Goal: Communication & Community: Answer question/provide support

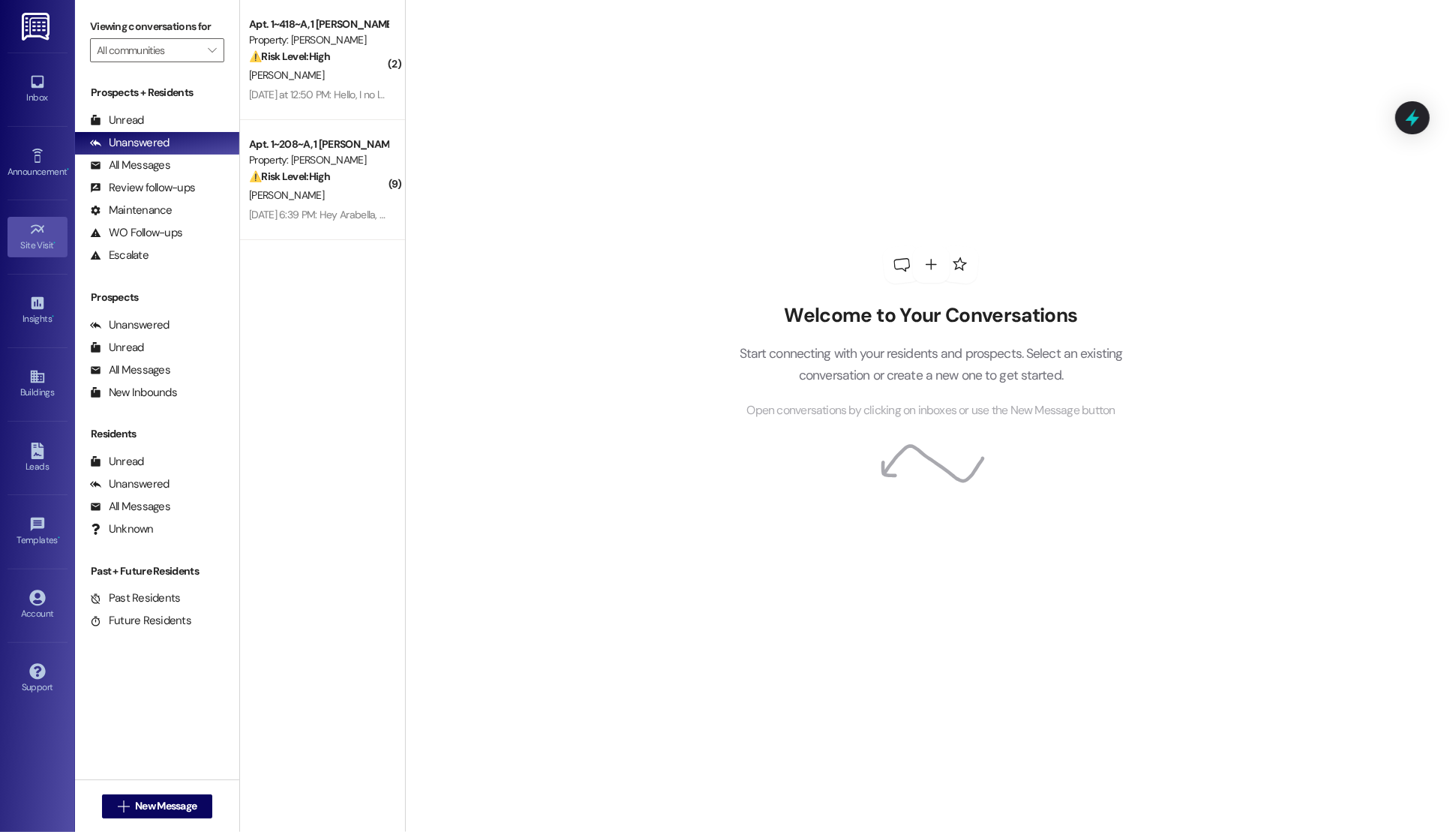
click at [35, 248] on div "Site Visit •" at bounding box center [37, 245] width 75 height 15
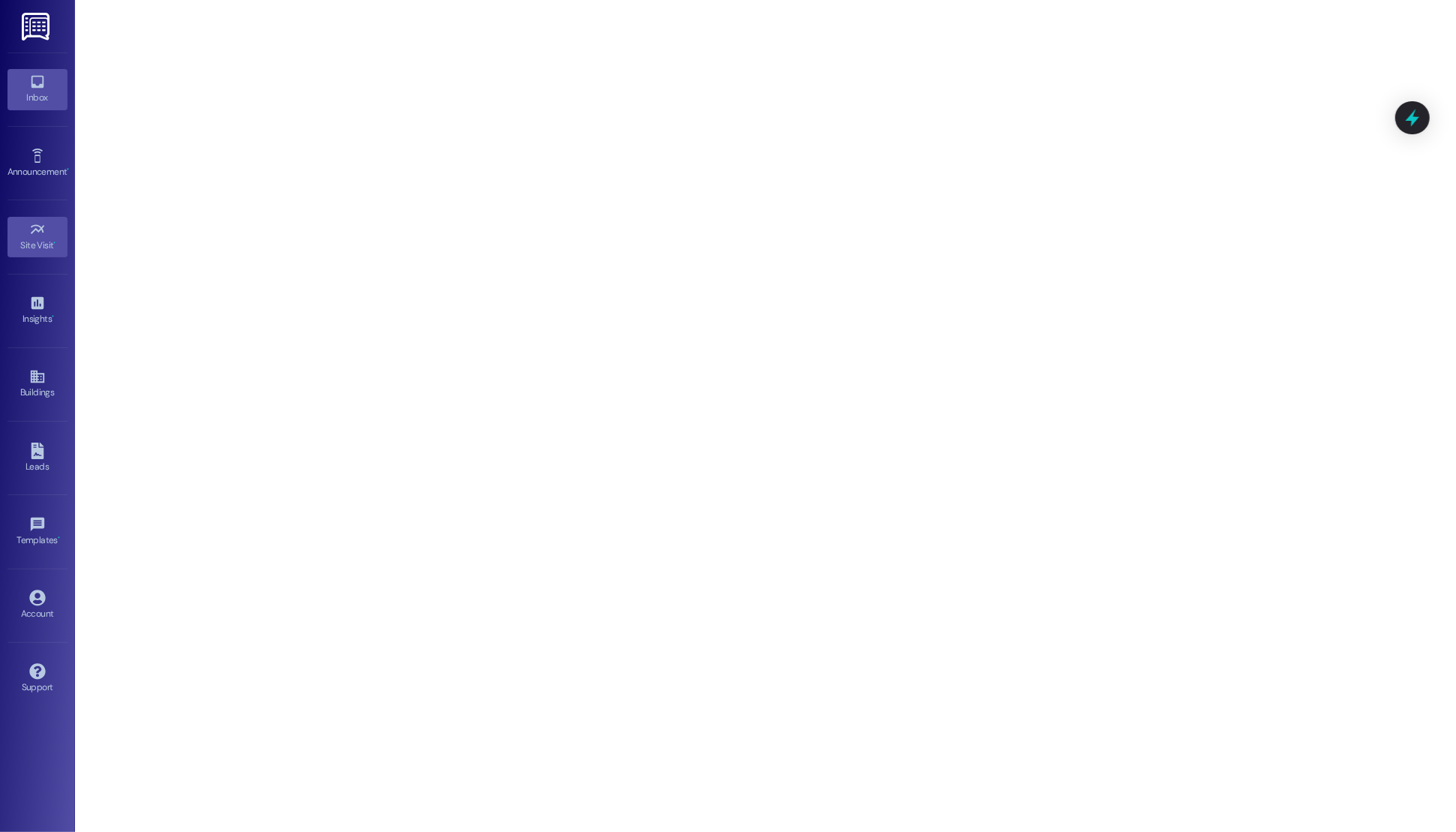
click at [35, 87] on icon at bounding box center [37, 81] width 17 height 17
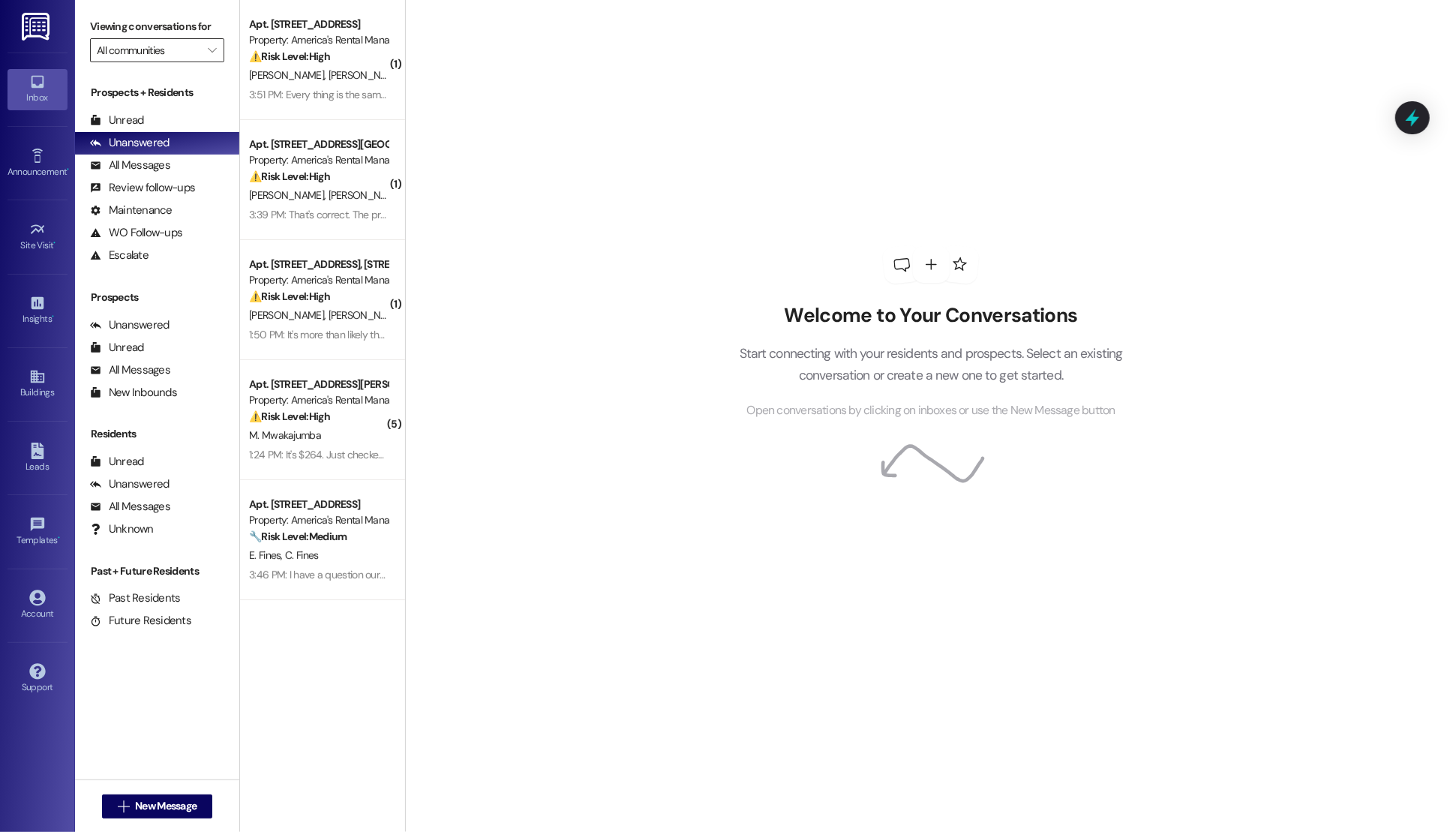
click at [183, 48] on input "All communities" at bounding box center [149, 50] width 103 height 24
click at [209, 50] on icon "" at bounding box center [212, 50] width 8 height 12
click at [33, 312] on div "Insights •" at bounding box center [37, 318] width 75 height 15
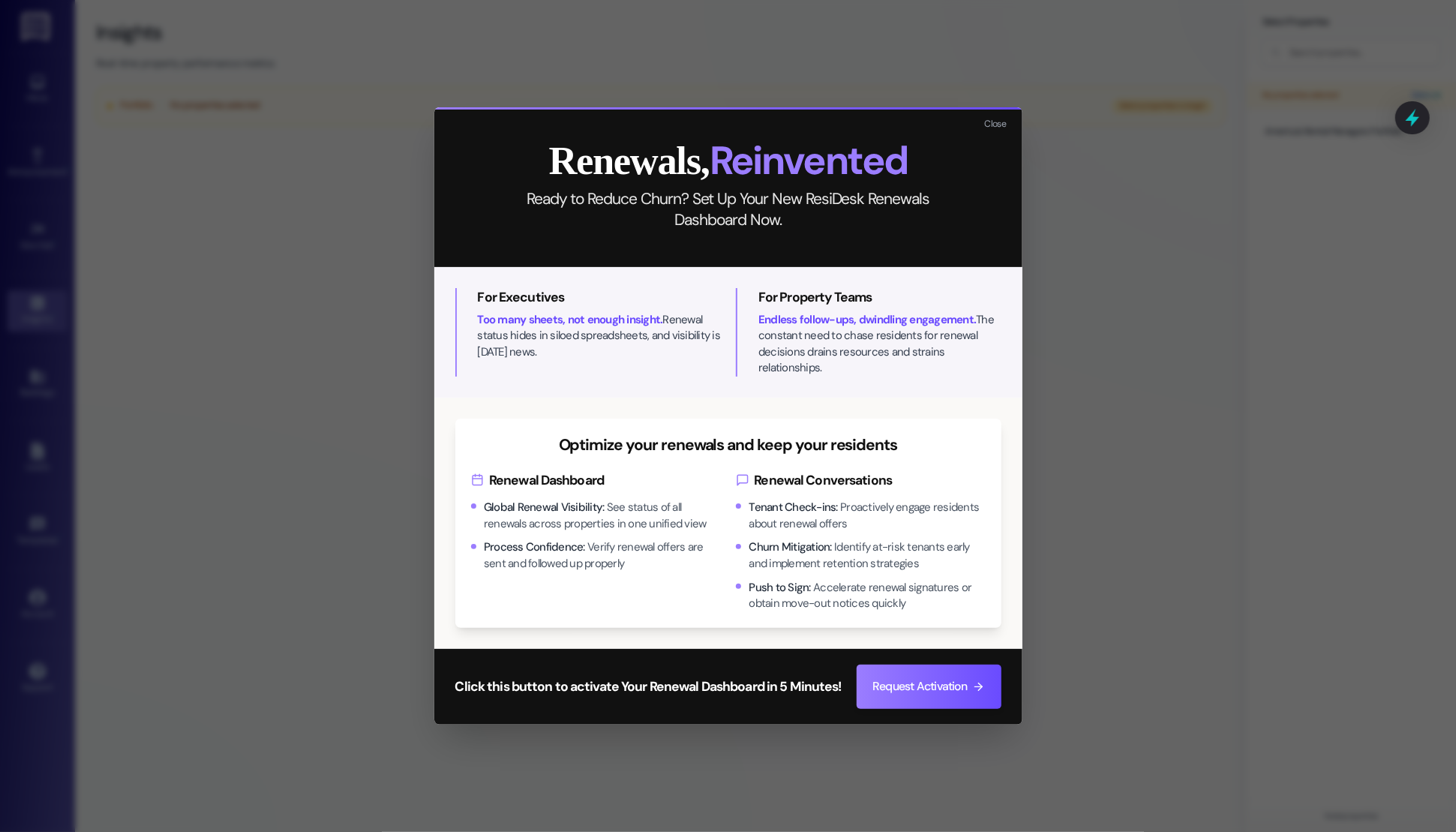
click at [1011, 132] on div "Renewals, Reinvented Ready to Reduce Churn? Set Up Your New ResiDesk Renewals D…" at bounding box center [728, 188] width 588 height 158
click at [1004, 134] on button "Close" at bounding box center [996, 124] width 32 height 19
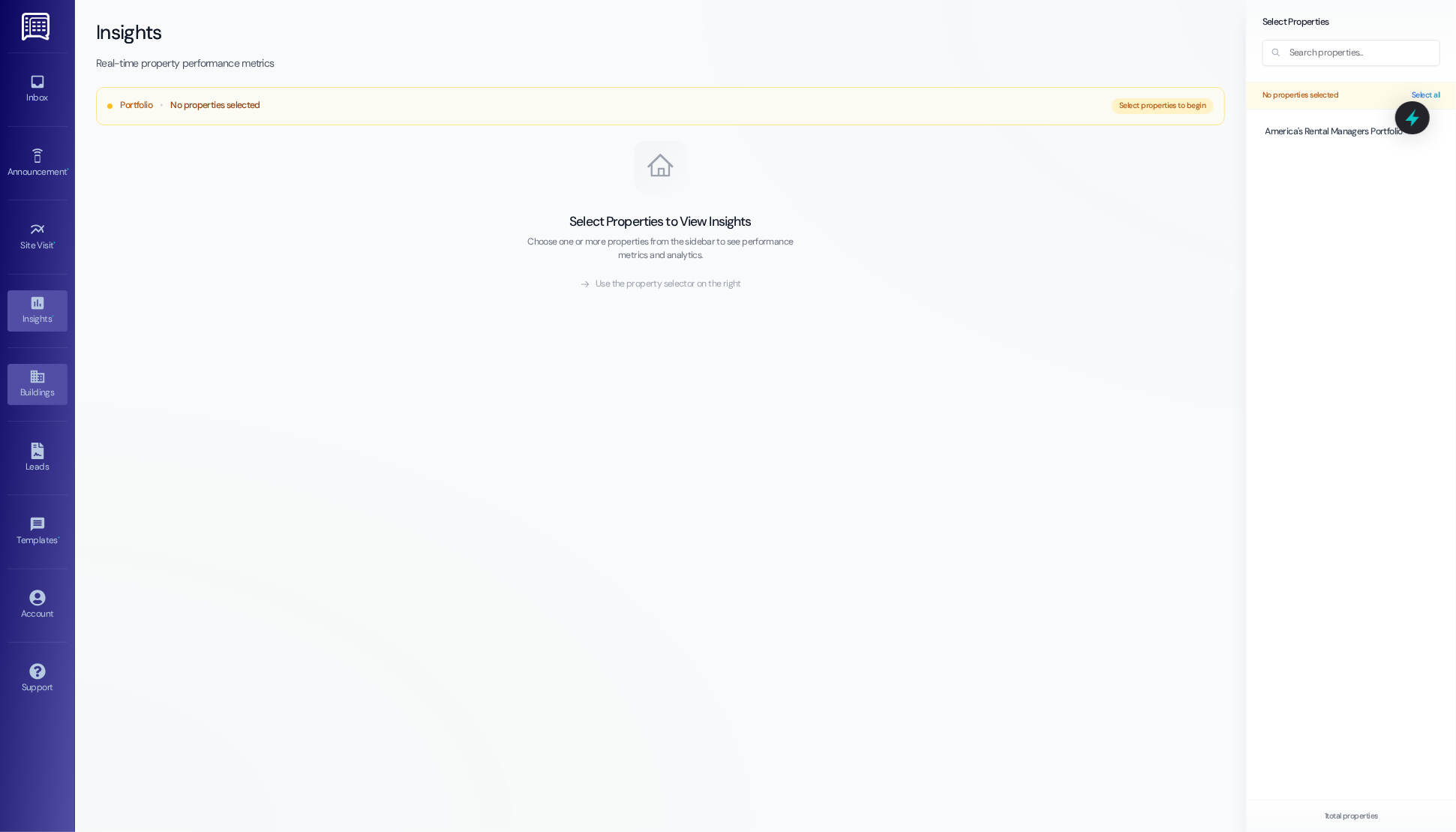
click at [40, 396] on div "Buildings" at bounding box center [37, 392] width 75 height 15
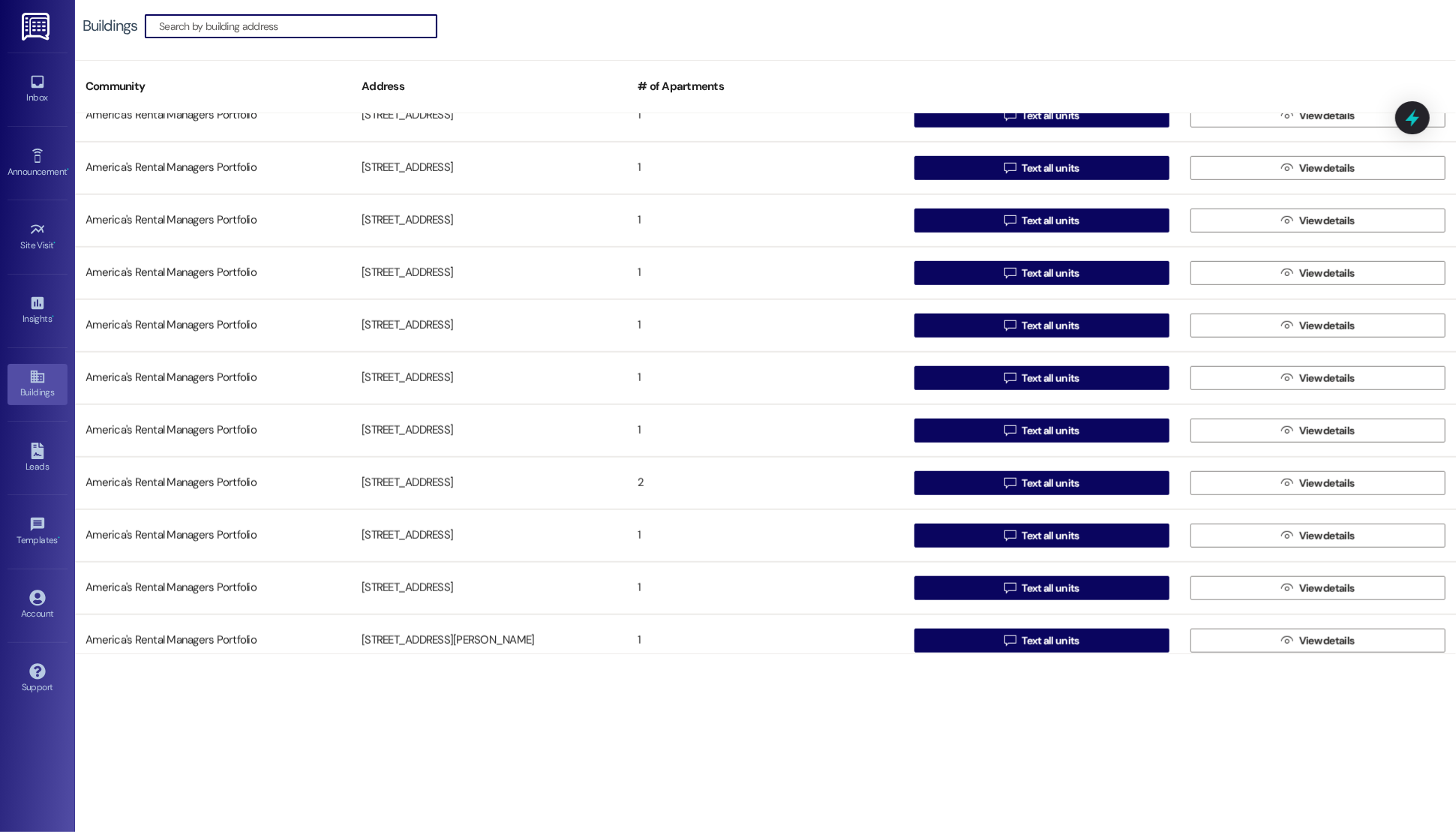
scroll to position [1258, 0]
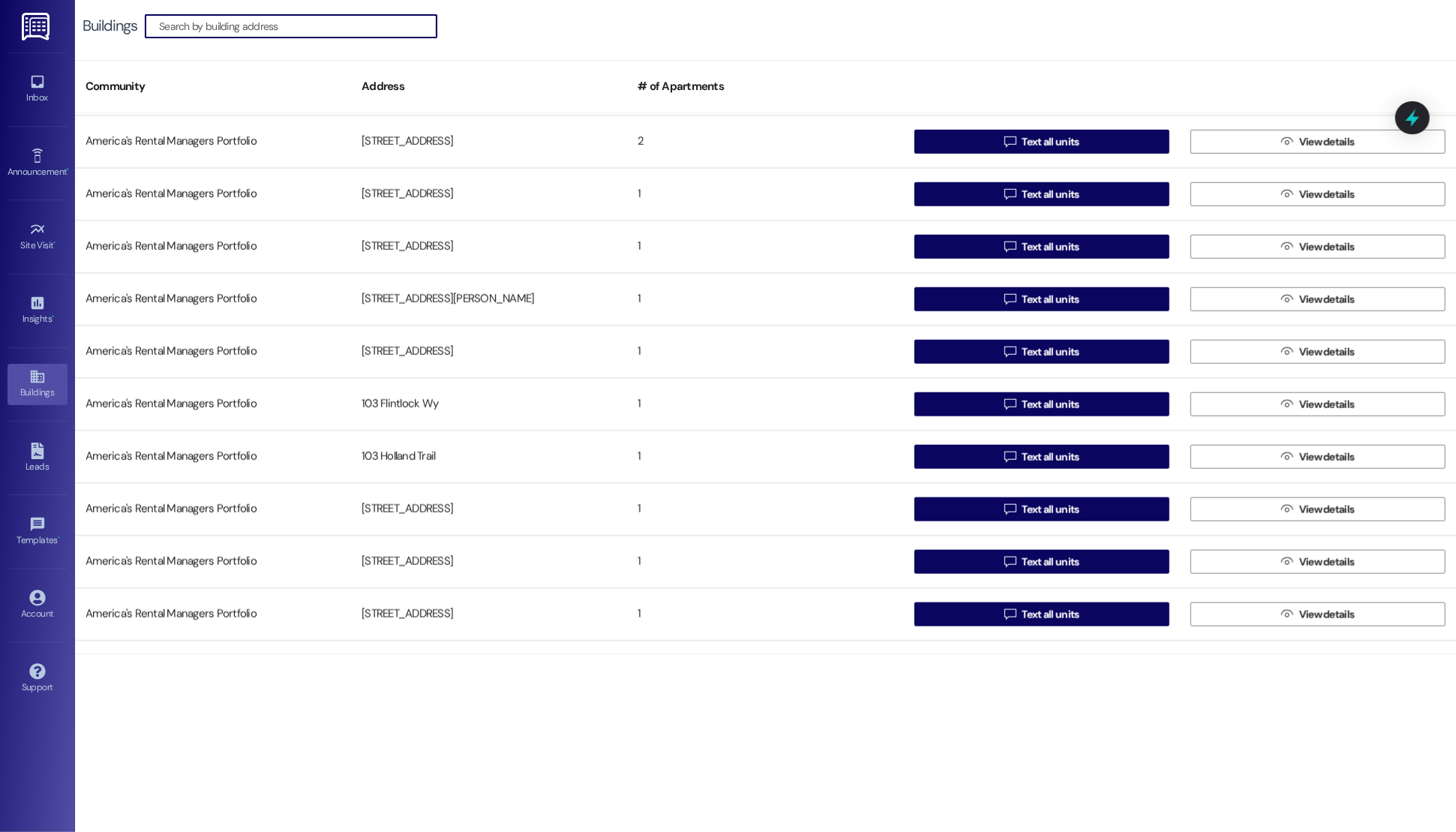
click at [368, 28] on input at bounding box center [297, 27] width 277 height 21
paste input "2437 Hampstead Drive"
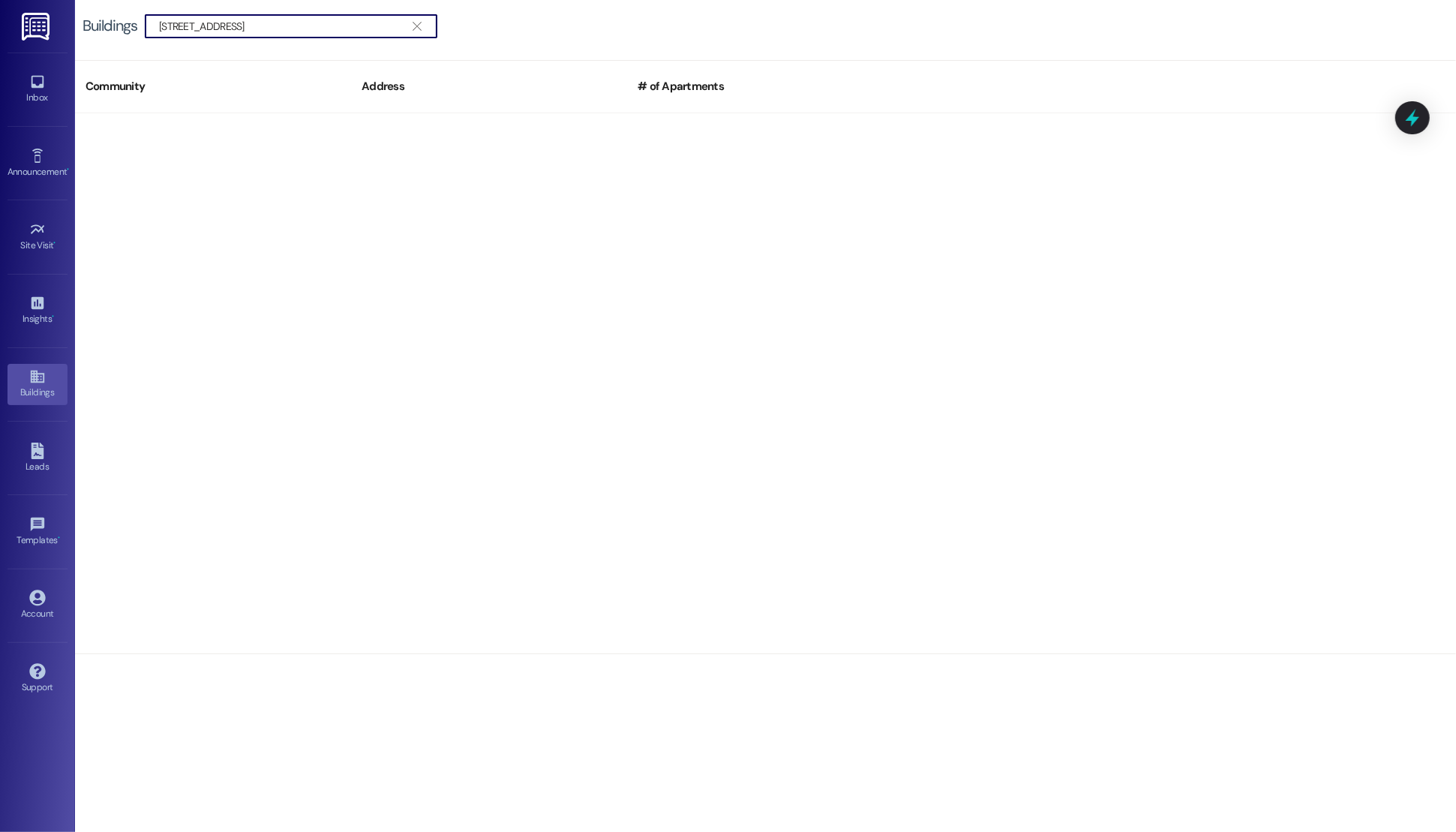
scroll to position [0, 0]
click at [155, 30] on div " 2437 Hampstead Drive " at bounding box center [291, 26] width 292 height 24
click at [163, 29] on input "2437 Hampstead Drive" at bounding box center [282, 27] width 246 height 21
click at [152, 26] on div " 2437 Hampstead Drive " at bounding box center [291, 26] width 292 height 24
click at [179, 28] on input "2437 Hampstead Drive" at bounding box center [282, 27] width 246 height 21
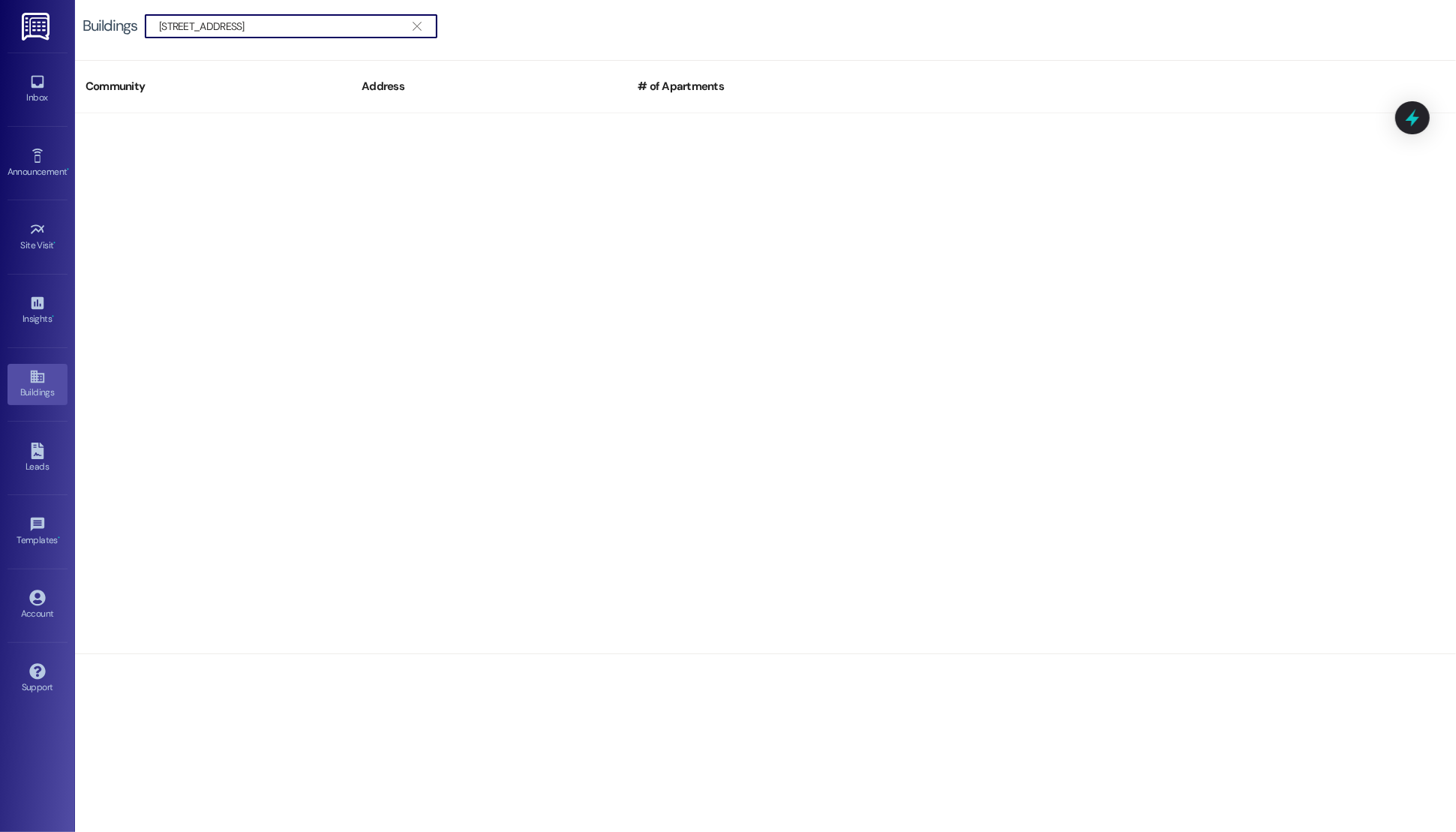
click at [236, 27] on input "2437 Hampstead Drive" at bounding box center [282, 27] width 246 height 21
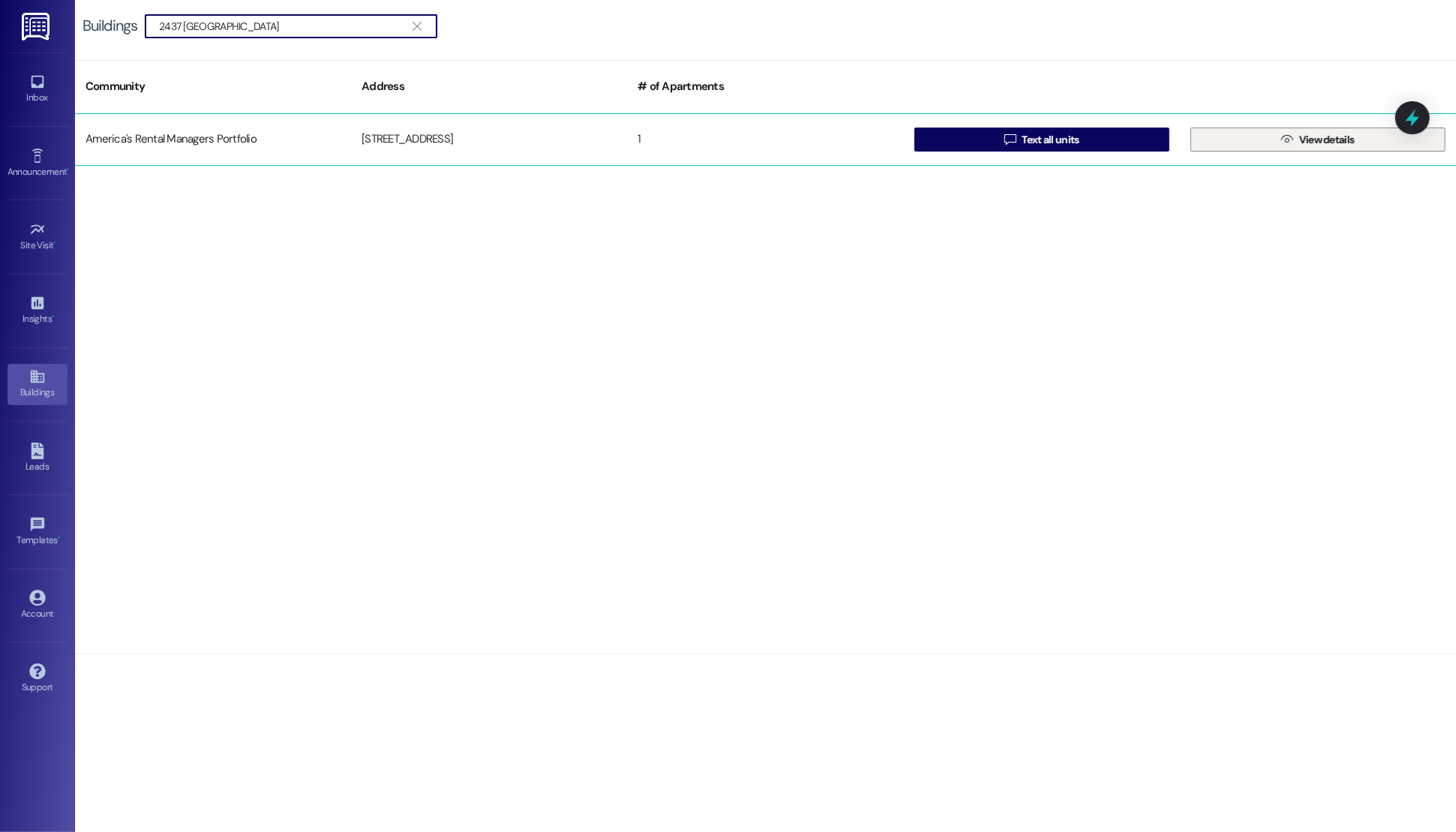
type input "2437 Hampstead"
click at [1282, 143] on icon "" at bounding box center [1287, 139] width 12 height 12
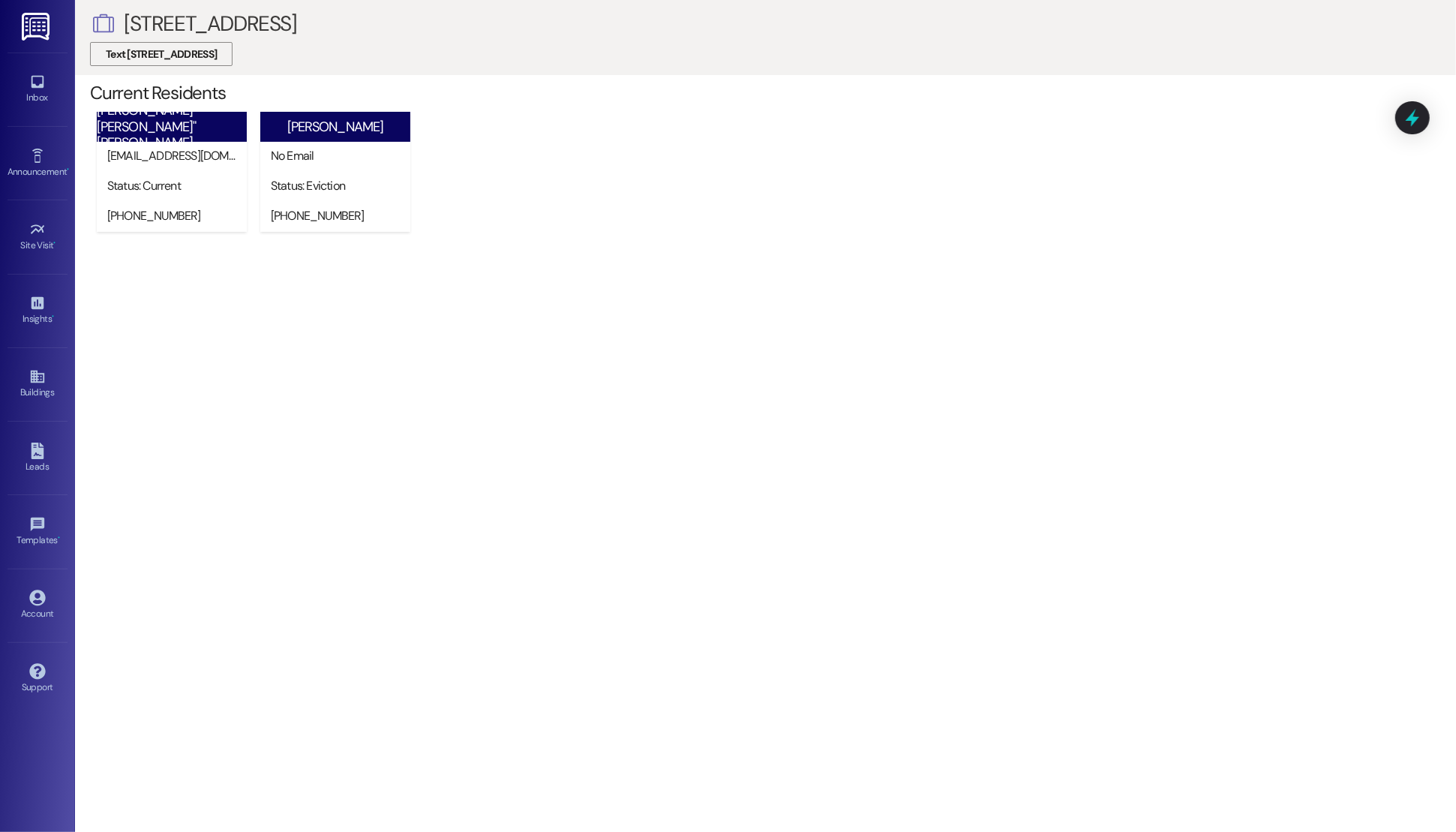
click at [158, 54] on span "Text 2437 Hampstead Dr" at bounding box center [161, 54] width 111 height 16
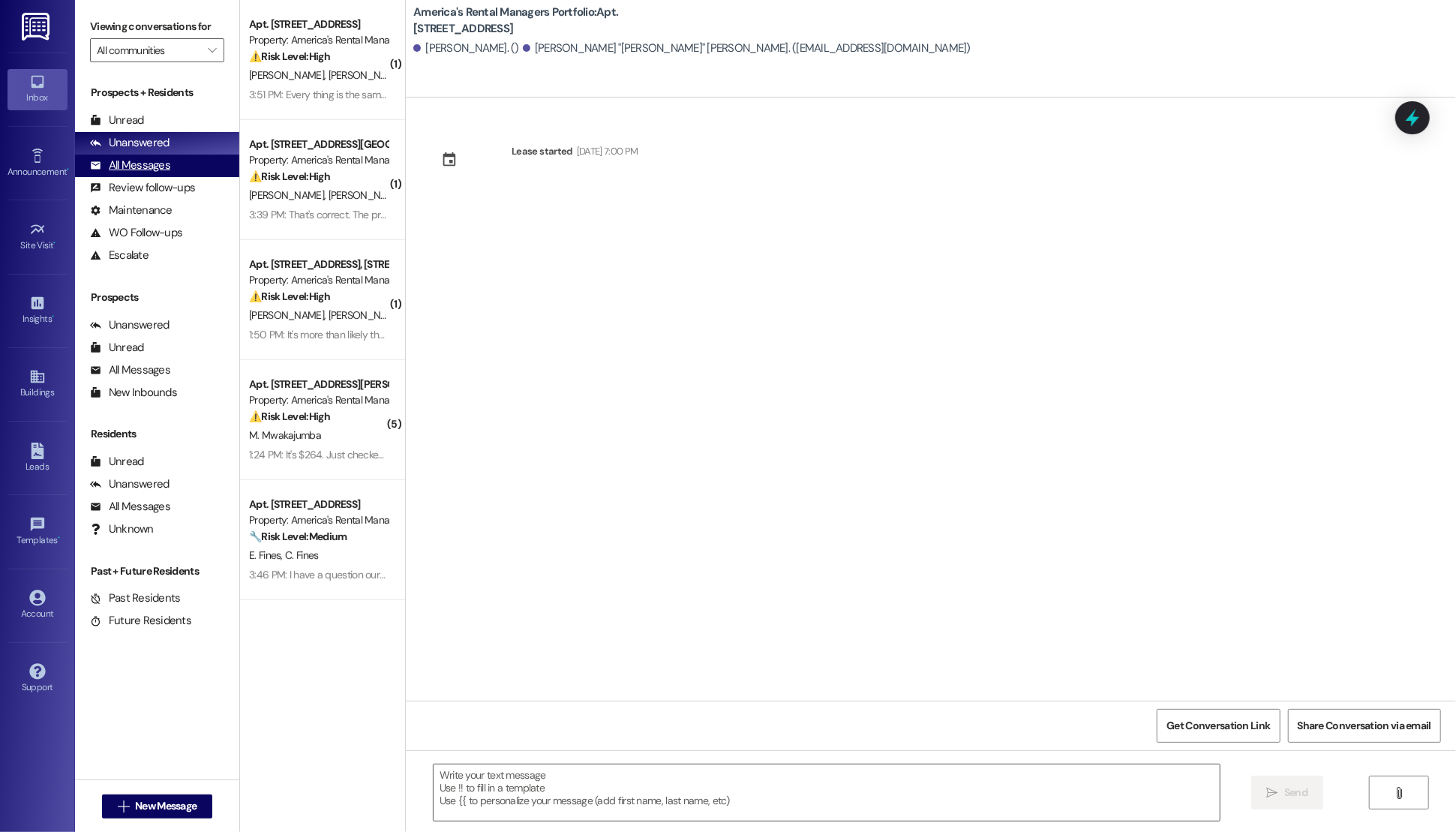
click at [120, 163] on div "All Messages" at bounding box center [130, 166] width 80 height 16
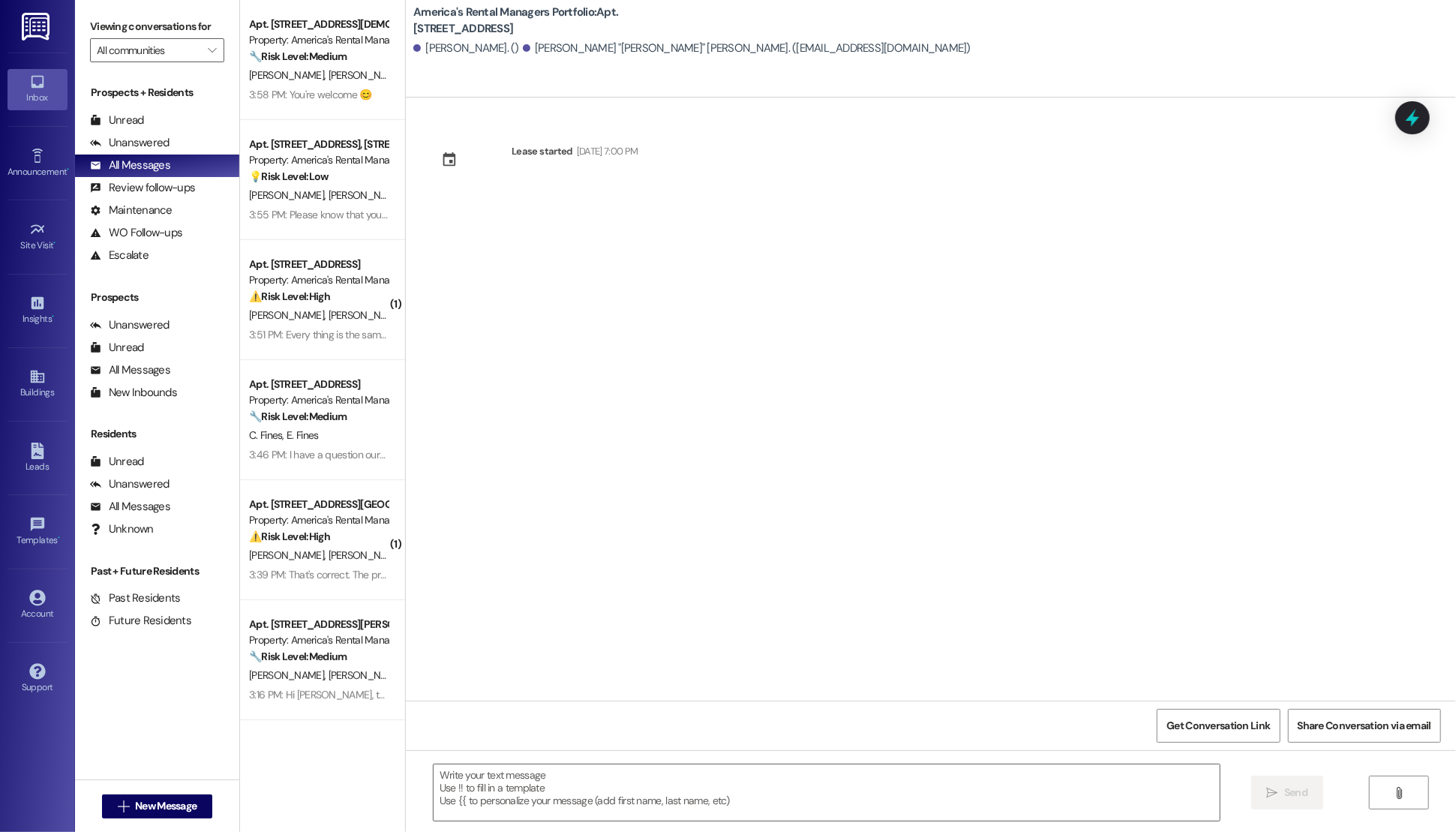
click at [777, 277] on div "Lease started Dec 31, 2014 at 7:00 PM" at bounding box center [931, 399] width 1050 height 603
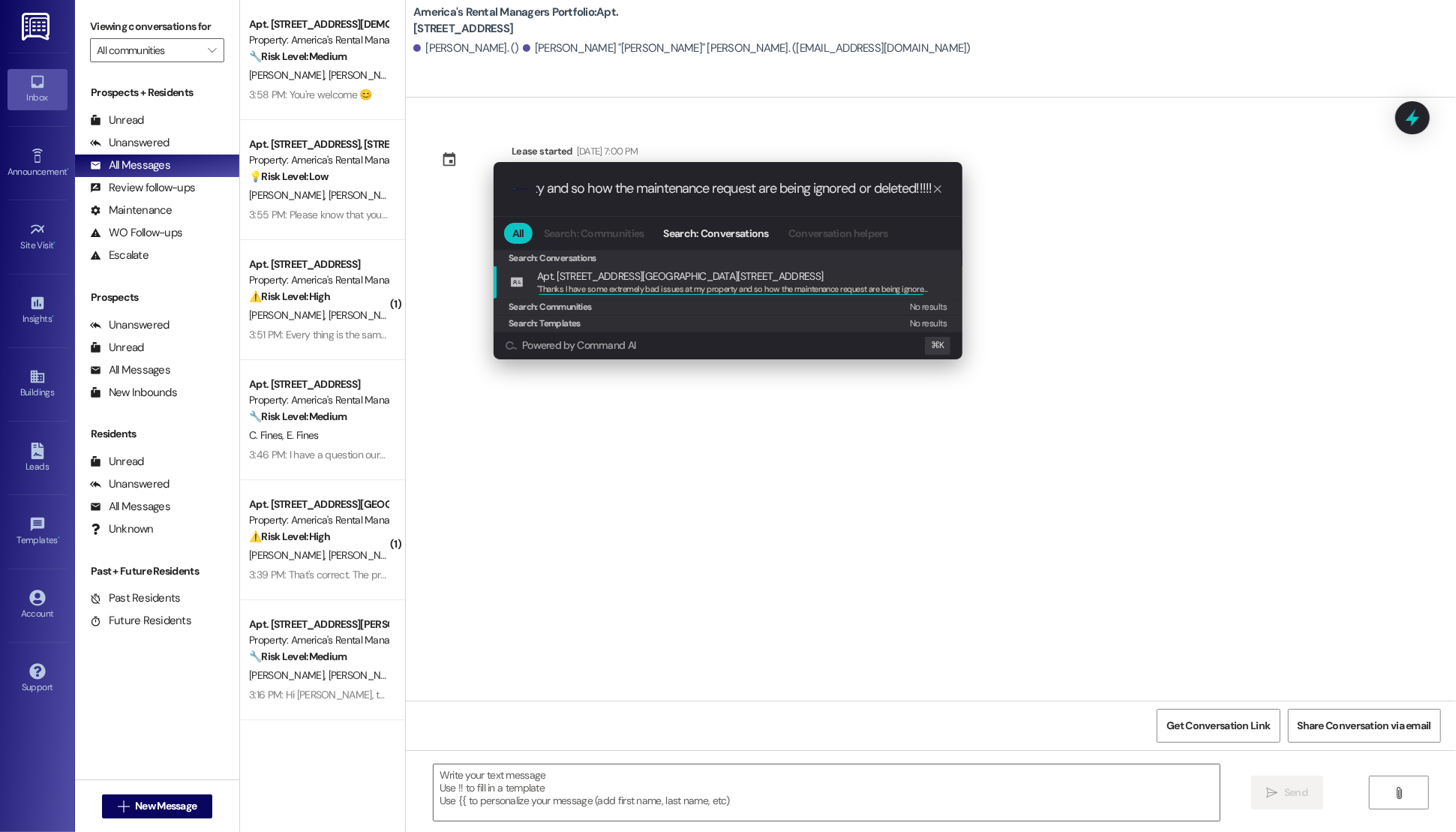
scroll to position [0, 330]
type input "Thanks I have some extremely bad issues at my property and so how the maintenan…"
click at [614, 272] on span "Apt. 2418 Hampstead Drive, 2418 Hampstead Drive" at bounding box center [679, 276] width 286 height 17
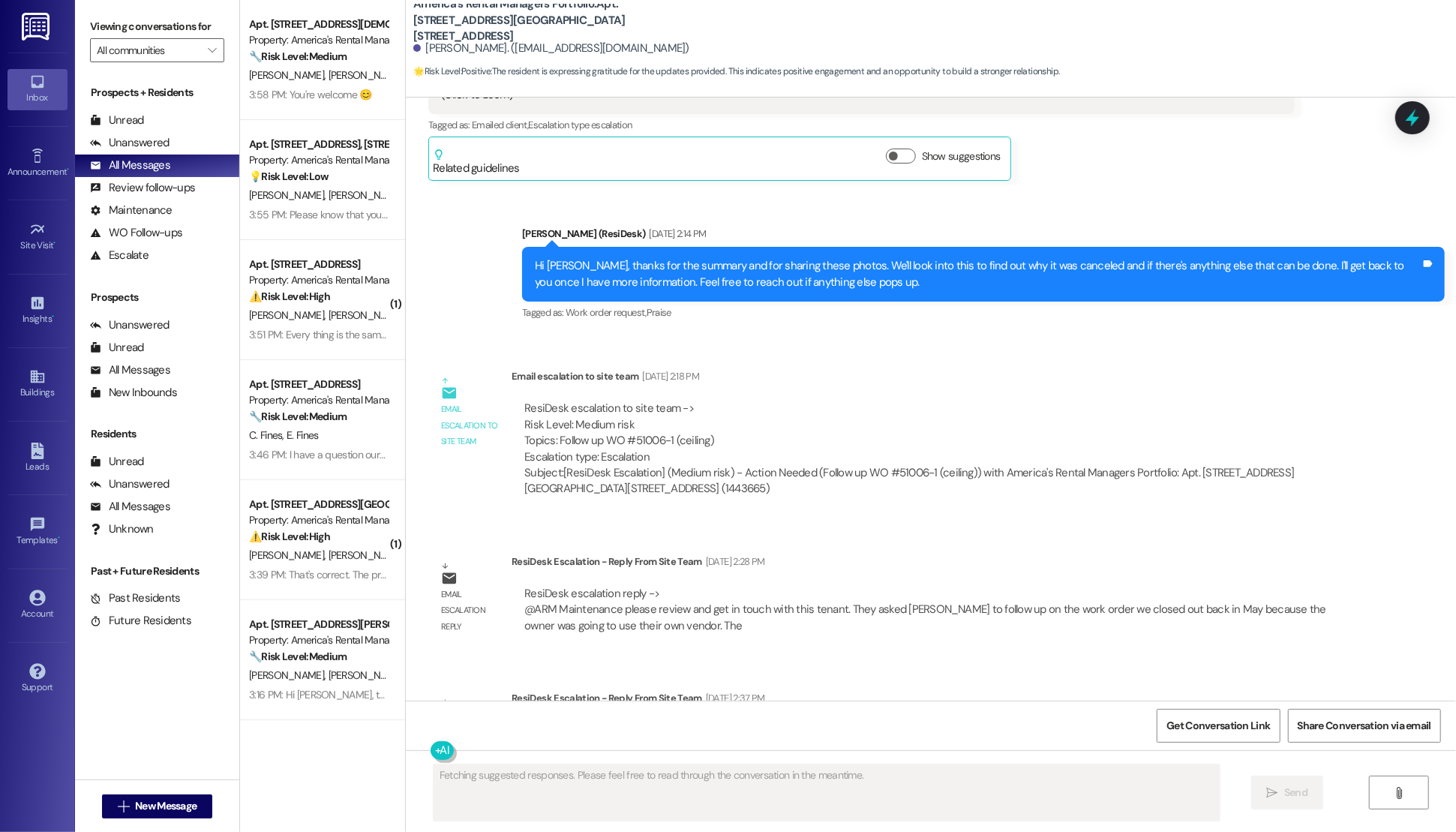
scroll to position [4883, 0]
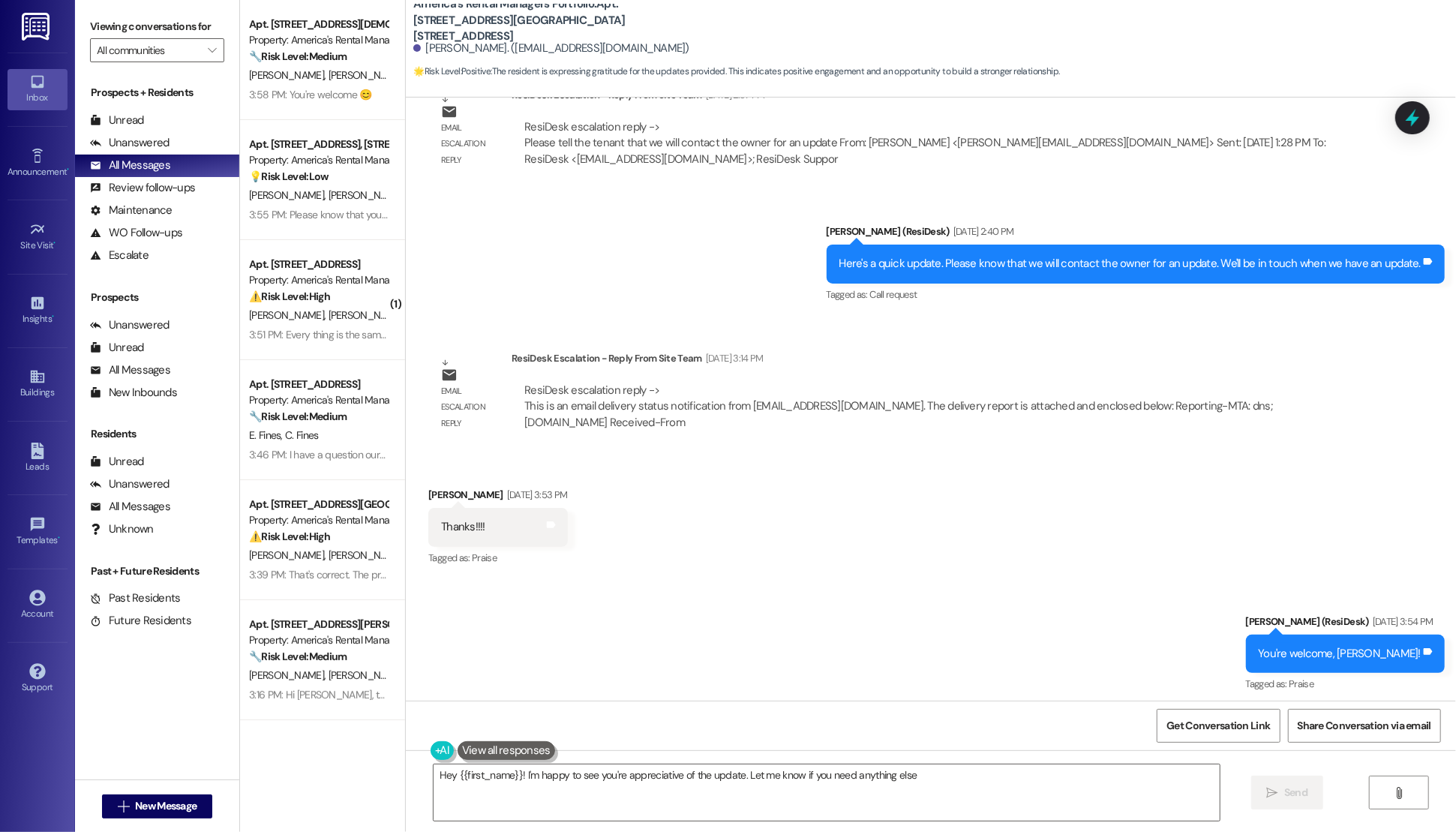
type textarea "Hey {{first_name}}! I'm happy to see you're appreciative of the update. Let me …"
drag, startPoint x: 607, startPoint y: 13, endPoint x: 628, endPoint y: 15, distance: 21.1
click at [628, 15] on b "America's Rental Managers Portfolio: Apt. 2418 Hampstead Drive, 2418 Hampstead …" at bounding box center [563, 21] width 300 height 48
copy b "2418"
click at [39, 595] on icon at bounding box center [37, 597] width 17 height 17
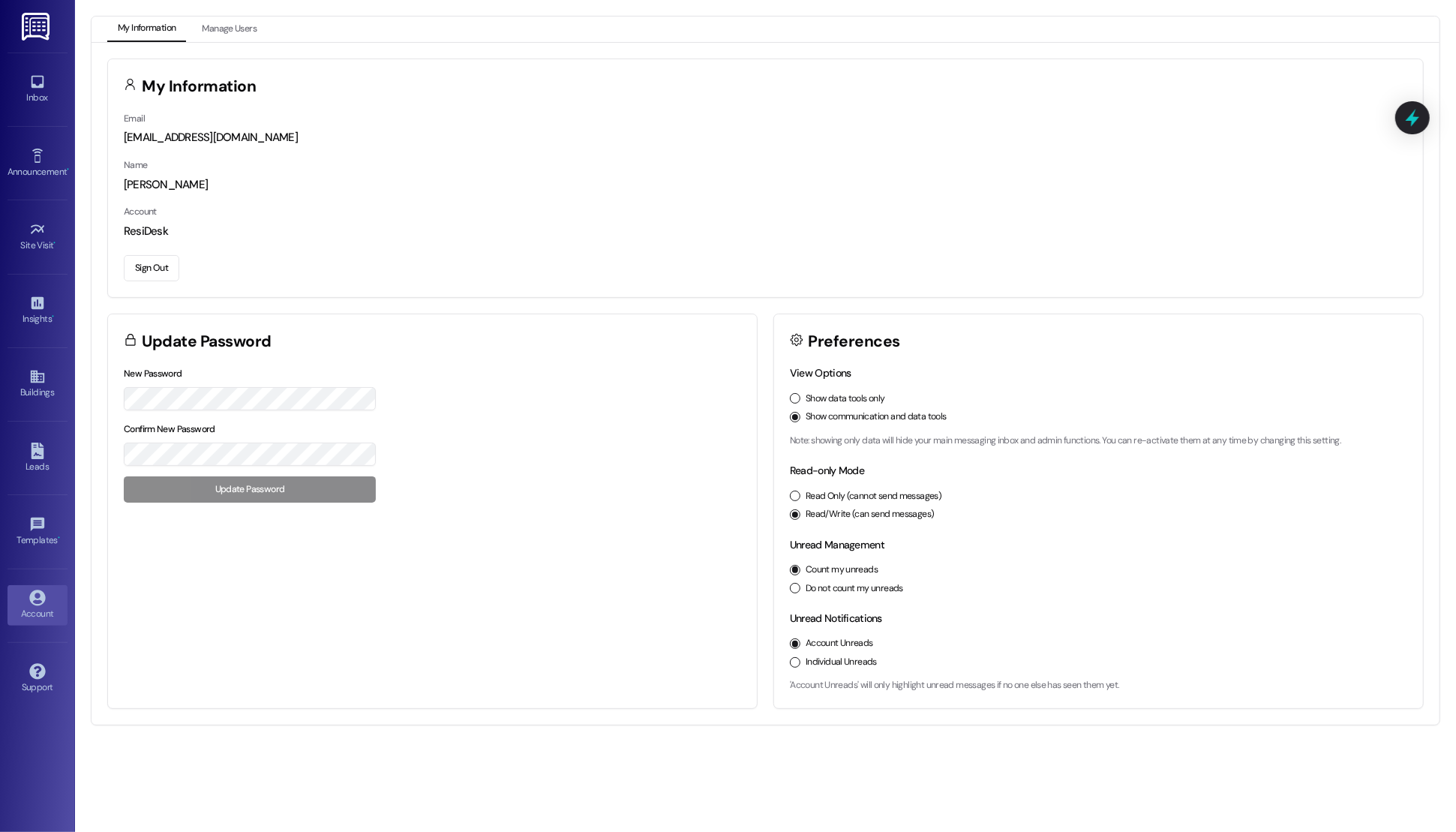
click at [839, 398] on label "Show data tools only" at bounding box center [844, 399] width 79 height 13
click at [801, 398] on button "Show data tools only" at bounding box center [795, 399] width 11 height 11
click at [21, 120] on div "Site Visit • Go to Site Visit" at bounding box center [37, 89] width 60 height 73
click at [30, 95] on div "Site Visit •" at bounding box center [37, 97] width 75 height 15
